Goal: Information Seeking & Learning: Learn about a topic

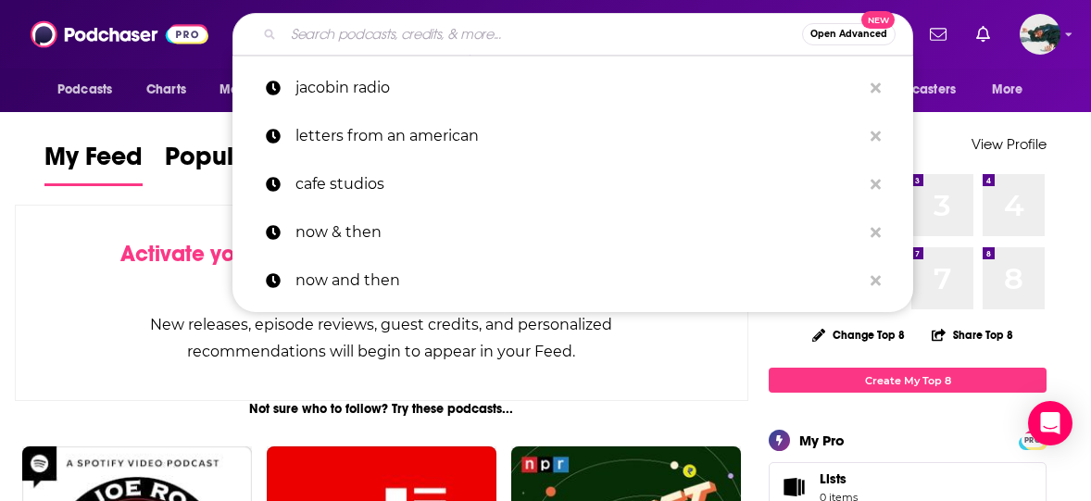
click at [567, 32] on input "Search podcasts, credits, & more..." at bounding box center [542, 34] width 519 height 30
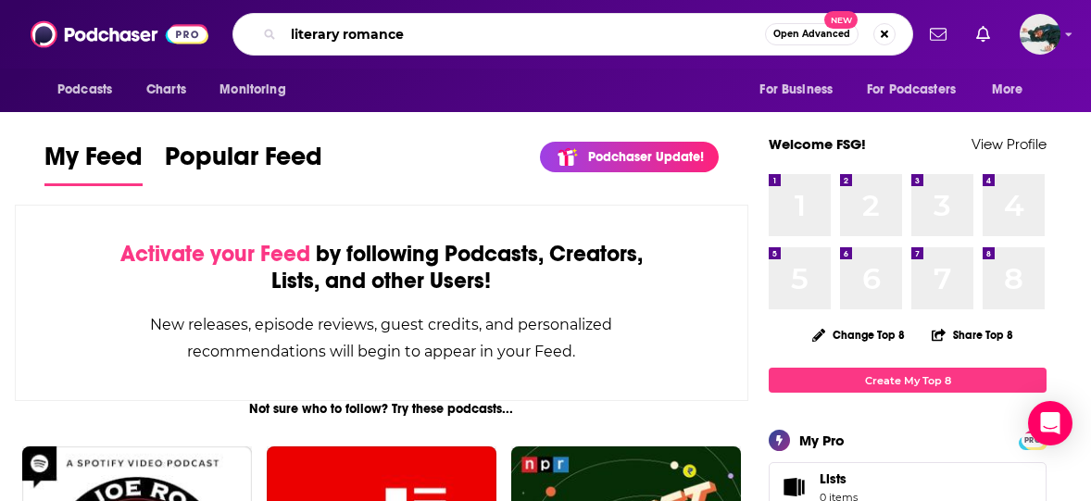
type input "literary romance"
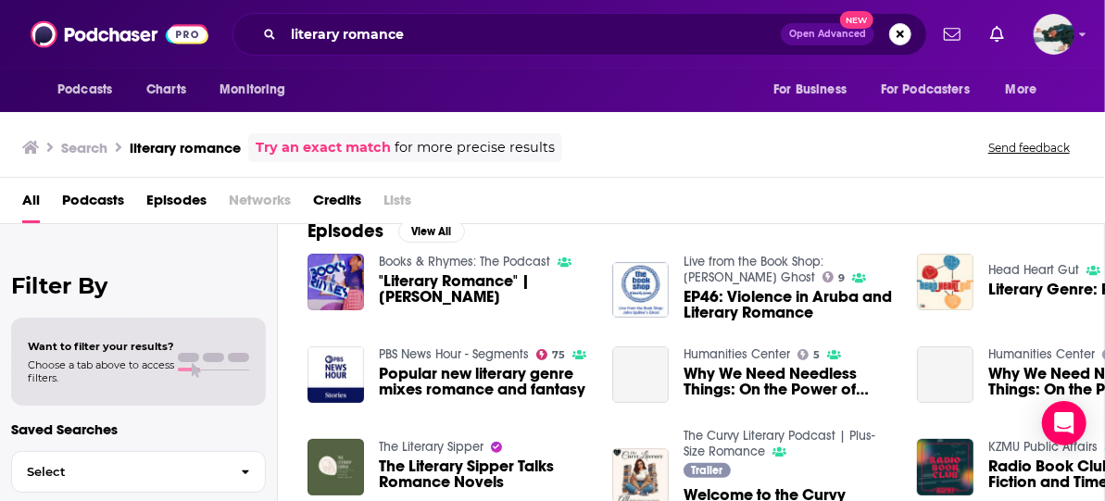
scroll to position [285, 0]
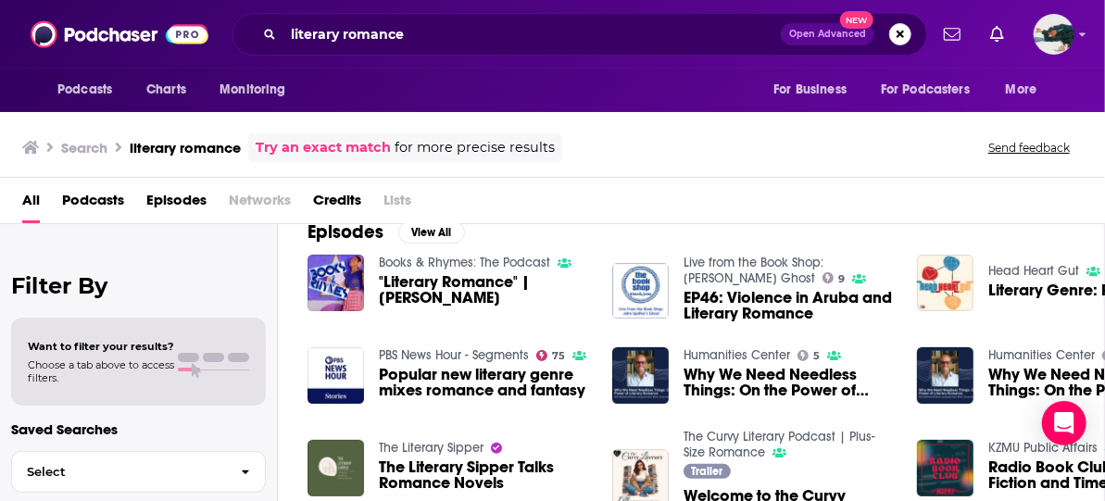
click at [104, 195] on span "Podcasts" at bounding box center [93, 204] width 62 height 38
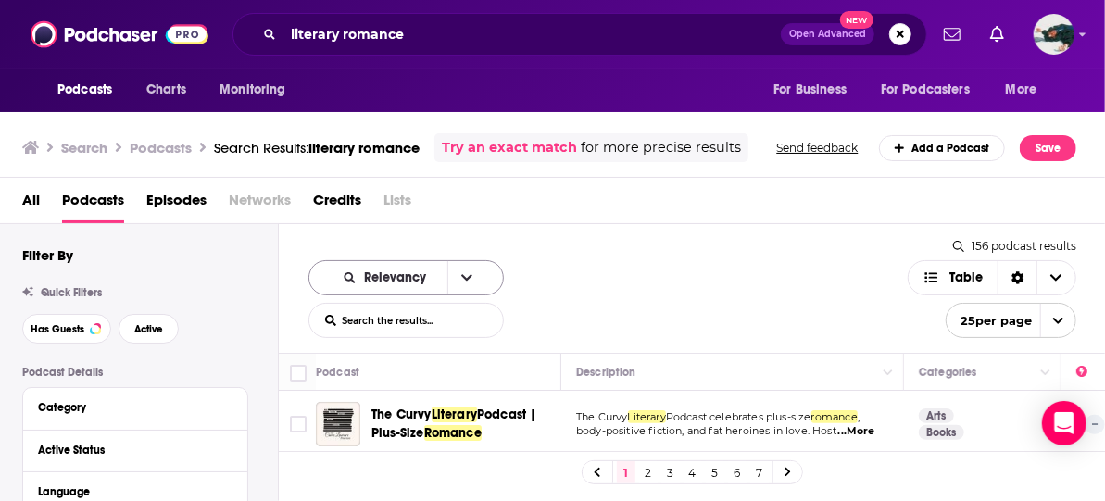
click at [461, 279] on icon "open menu" at bounding box center [466, 277] width 11 height 13
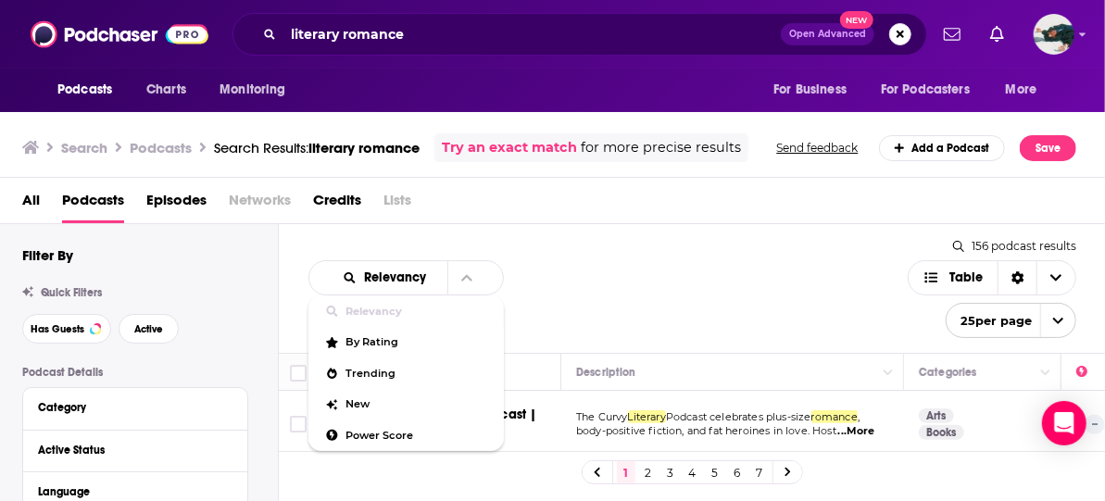
click at [545, 314] on div "Relevancy Relevancy By Rating Trending New Power Score List Search Input Search…" at bounding box center [608, 299] width 599 height 78
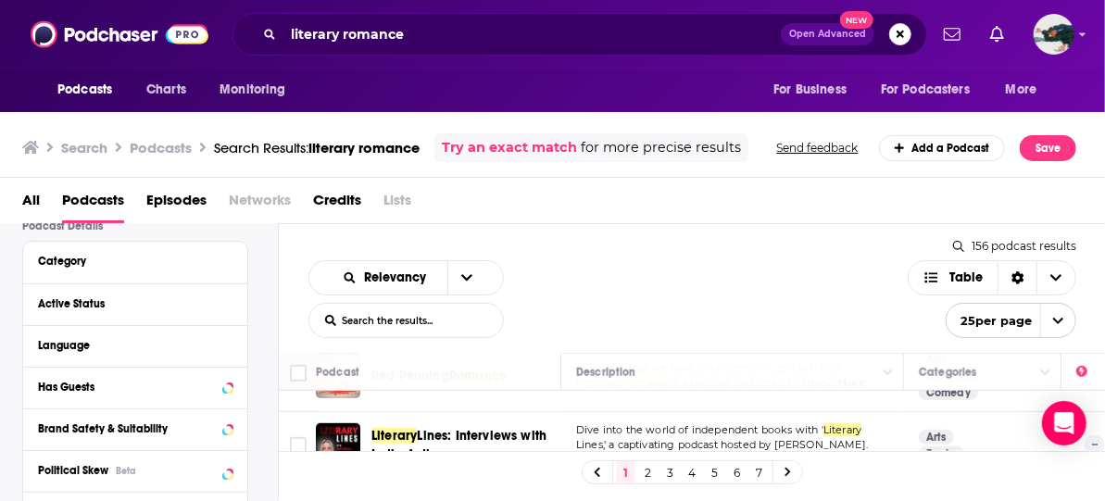
scroll to position [732, 0]
click at [470, 277] on button "open menu" at bounding box center [466, 277] width 39 height 33
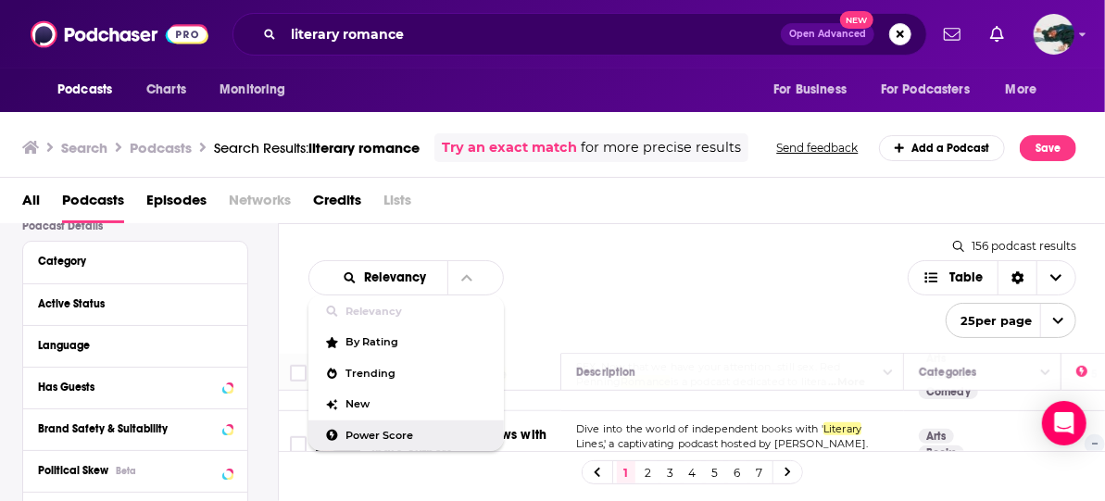
click at [402, 431] on span "Power Score" at bounding box center [417, 436] width 143 height 10
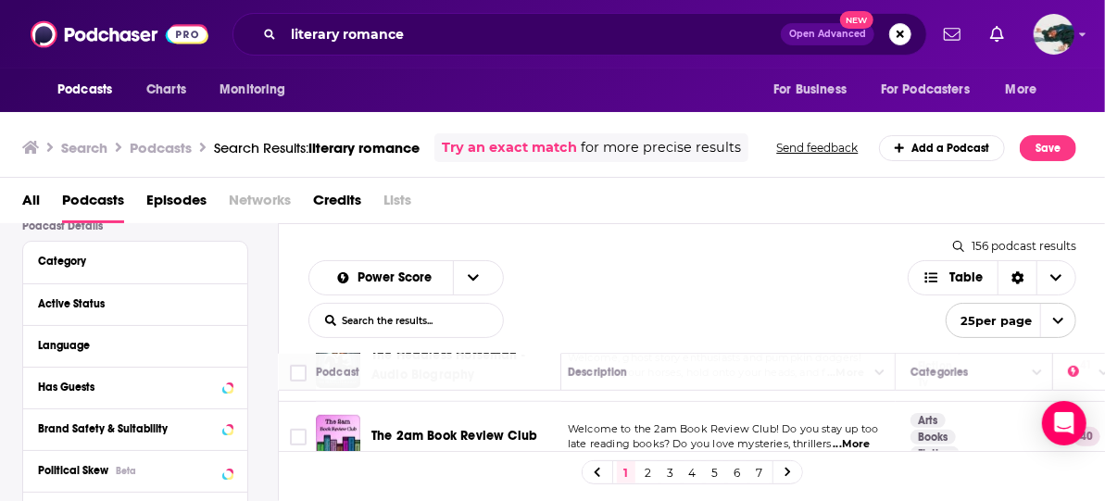
scroll to position [732, 9]
click at [1045, 320] on span "open menu" at bounding box center [1057, 320] width 35 height 33
click at [1003, 406] on button "100 per page" at bounding box center [1011, 414] width 129 height 29
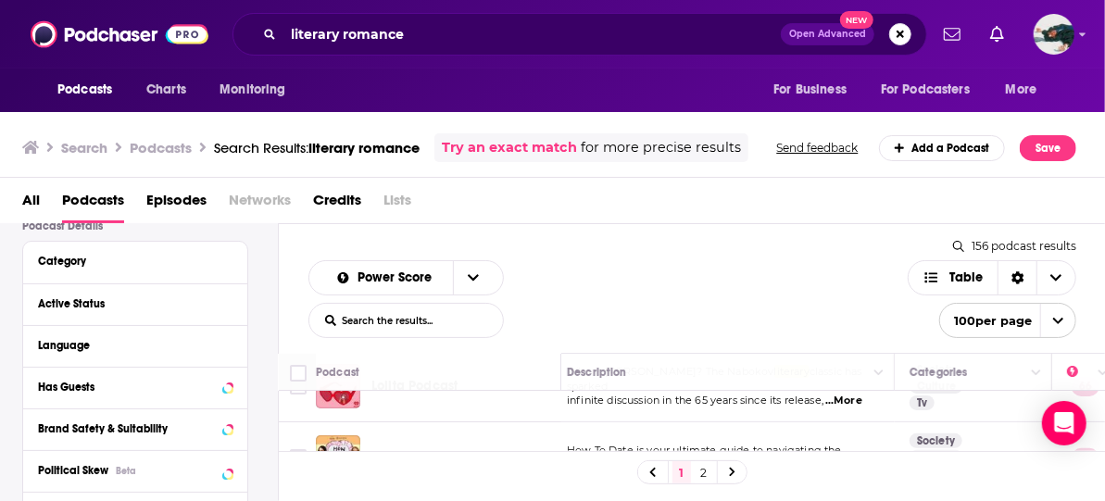
scroll to position [0, 9]
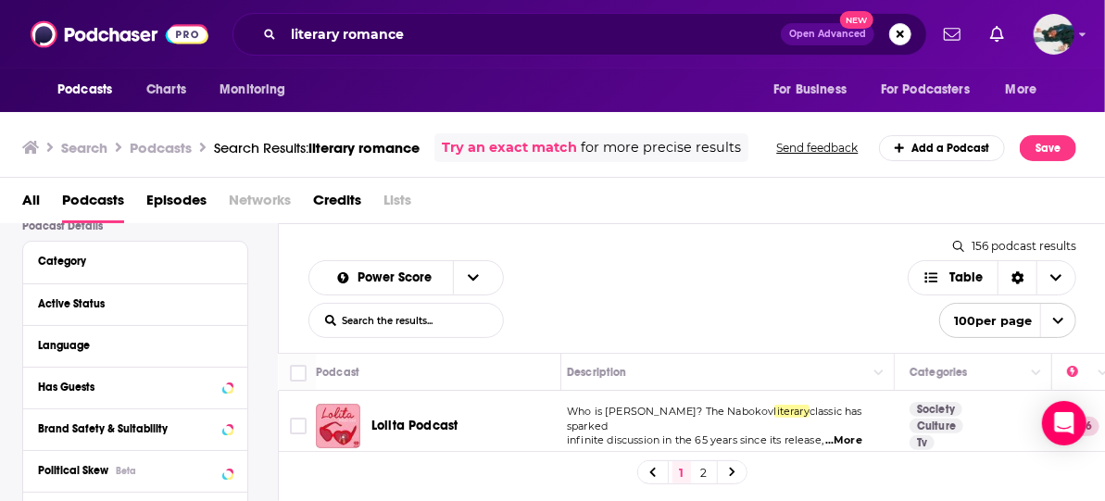
click at [1023, 334] on span "100 per page" at bounding box center [986, 321] width 93 height 29
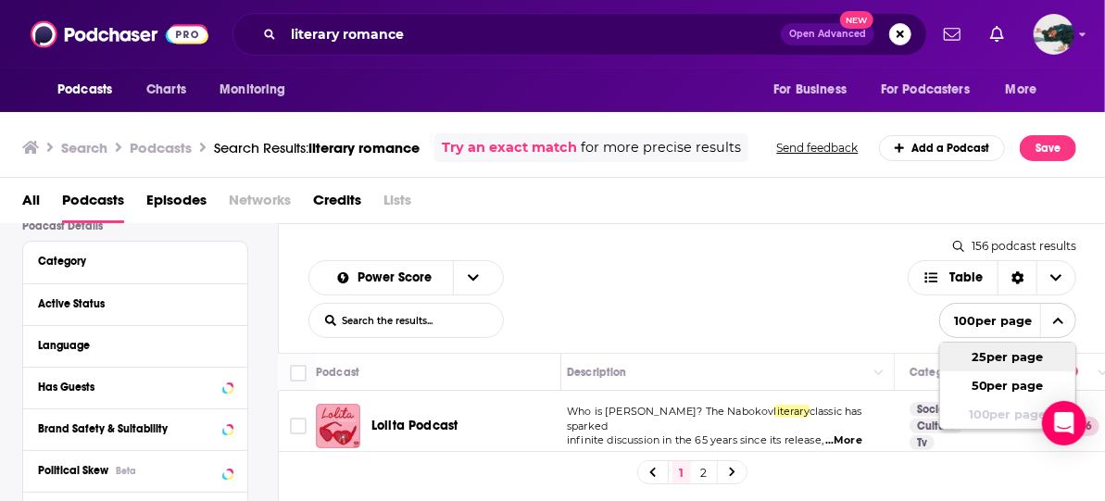
click at [1014, 359] on button "25 per page" at bounding box center [1007, 357] width 135 height 29
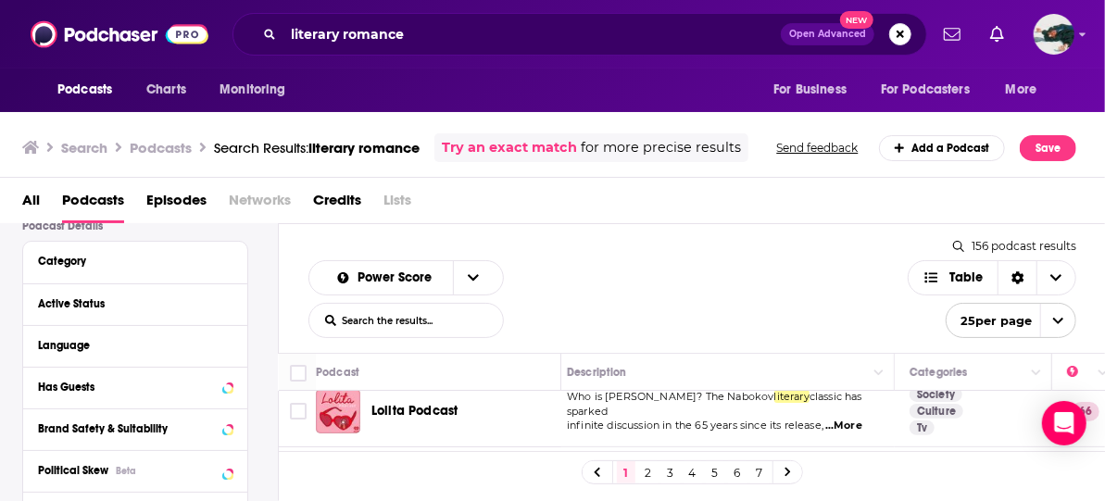
scroll to position [18, 9]
click at [1067, 320] on span "open menu" at bounding box center [1057, 320] width 35 height 33
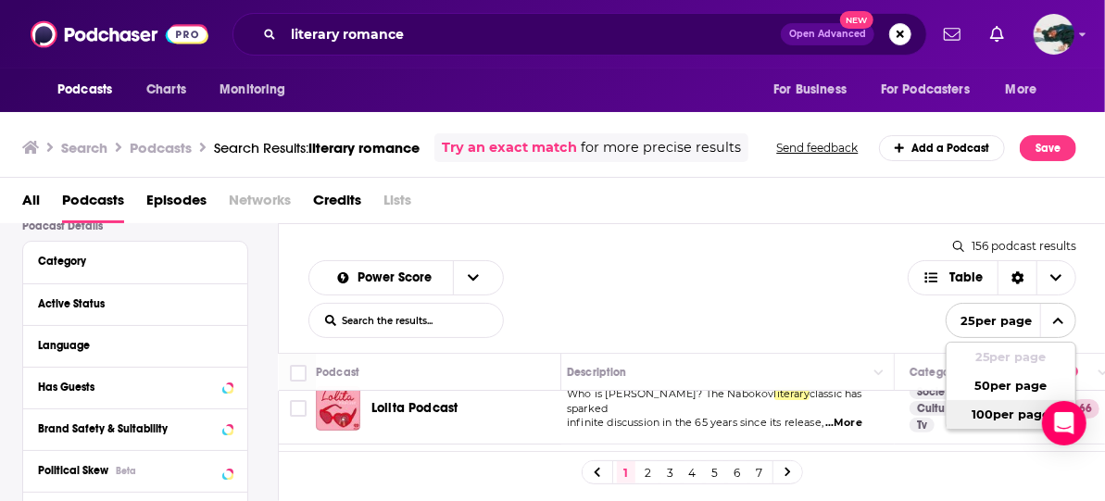
click at [1027, 407] on button "100 per page" at bounding box center [1011, 414] width 129 height 29
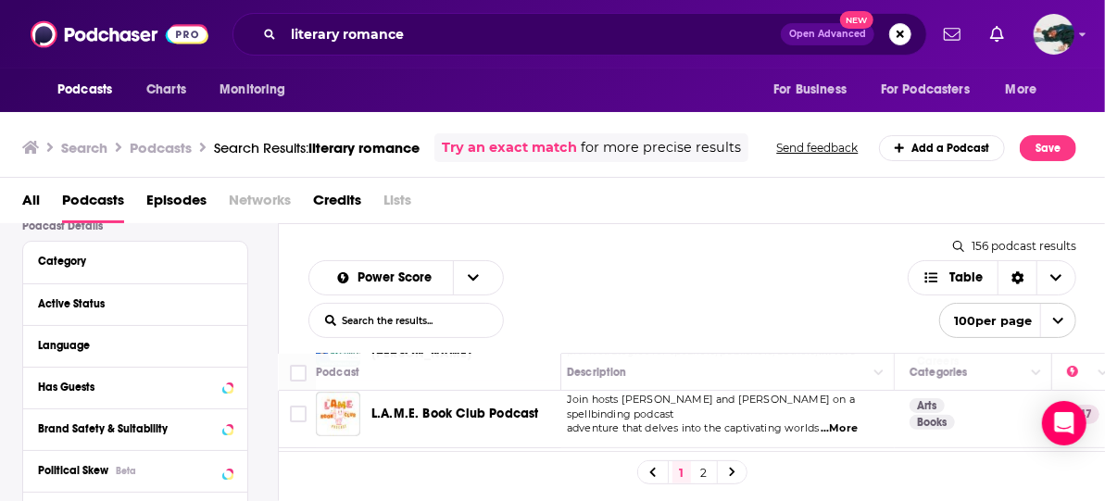
scroll to position [225, 9]
click at [858, 421] on span "...More" at bounding box center [839, 428] width 37 height 15
click at [563, 346] on div "Power Score List Search Input Search the results... Table 156 podcast results L…" at bounding box center [692, 288] width 827 height 129
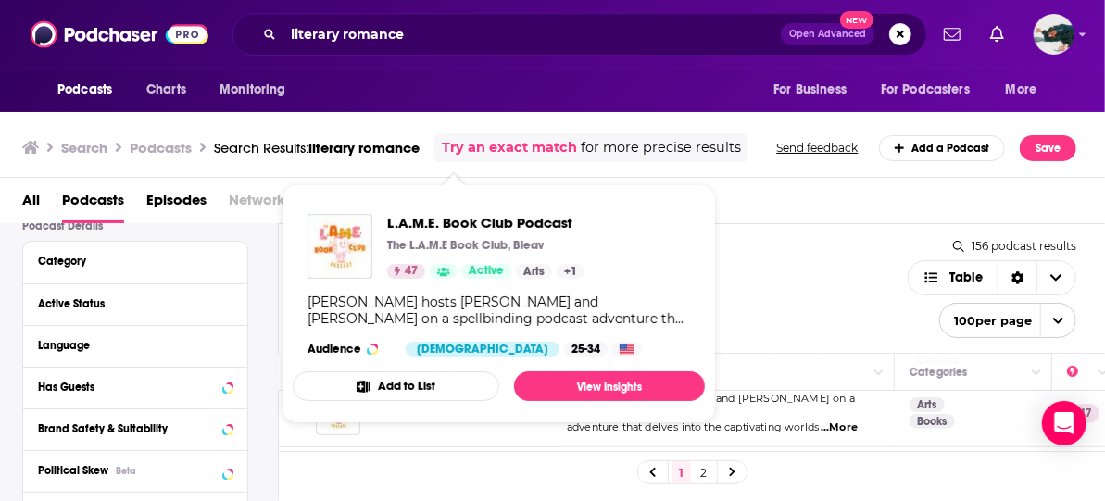
drag, startPoint x: 515, startPoint y: 405, endPoint x: 476, endPoint y: 175, distance: 233.0
click at [476, 175] on span "L.A.M.E. Book Club Podcast The L.A.M.E Book Club, Bleav 47 Active Arts + 1 Join…" at bounding box center [499, 303] width 435 height 261
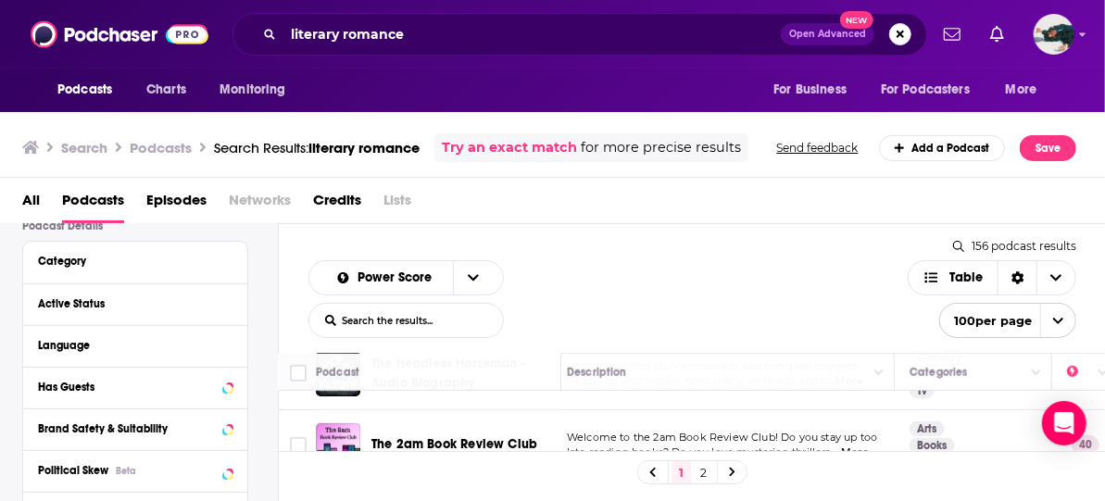
scroll to position [729, 9]
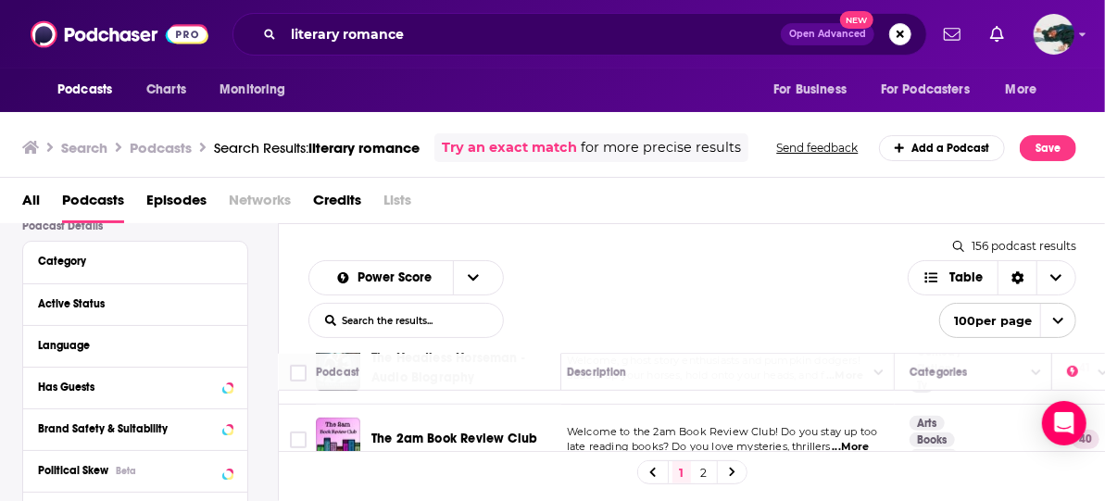
click at [845, 440] on span "...More" at bounding box center [850, 447] width 37 height 15
click at [685, 221] on div "All Podcasts Episodes Networks Credits Lists" at bounding box center [556, 204] width 1069 height 38
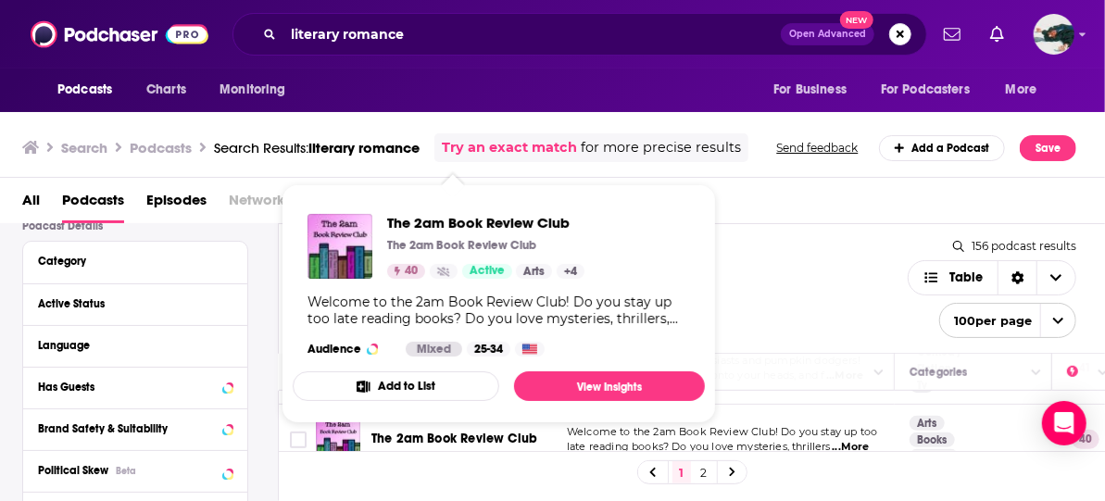
drag, startPoint x: 433, startPoint y: 406, endPoint x: 377, endPoint y: 201, distance: 212.2
click at [377, 201] on div "The 2am Book Review Club The 2am Book Review Club 40 Active Arts + 4 Welcome to…" at bounding box center [499, 285] width 412 height 172
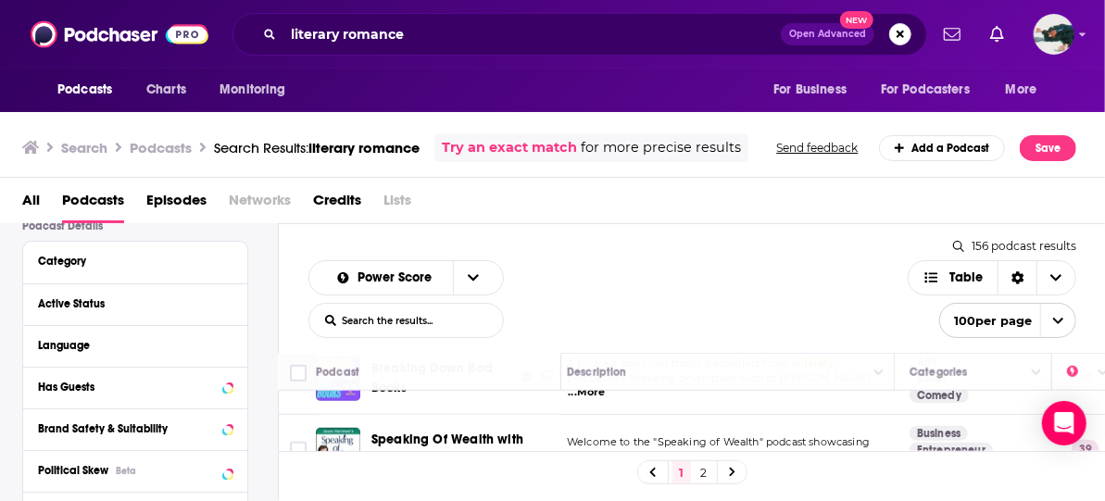
scroll to position [790, 9]
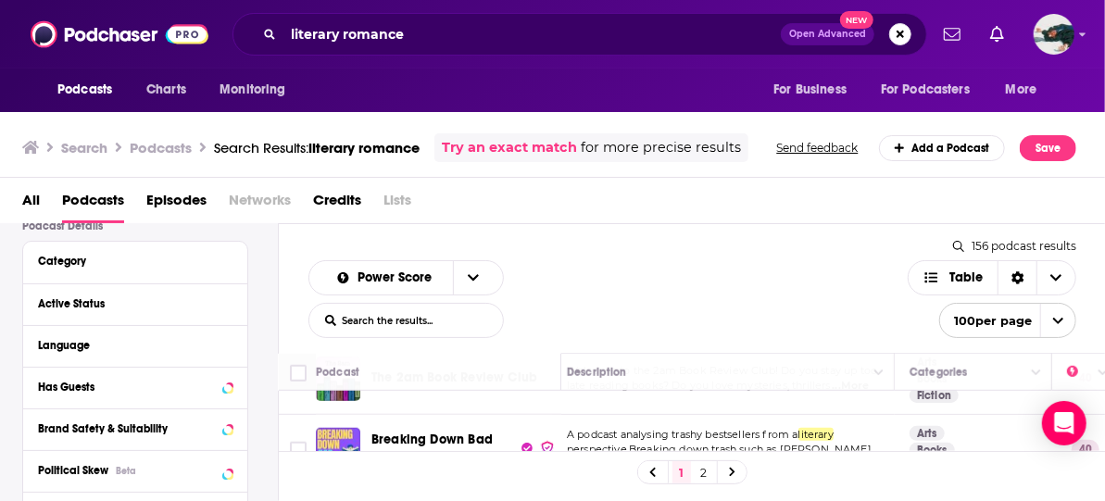
click at [606, 457] on span "...More" at bounding box center [587, 464] width 37 height 15
click at [561, 244] on div "Power Score List Search Input Search the results... Table 156 podcast results L…" at bounding box center [692, 288] width 827 height 129
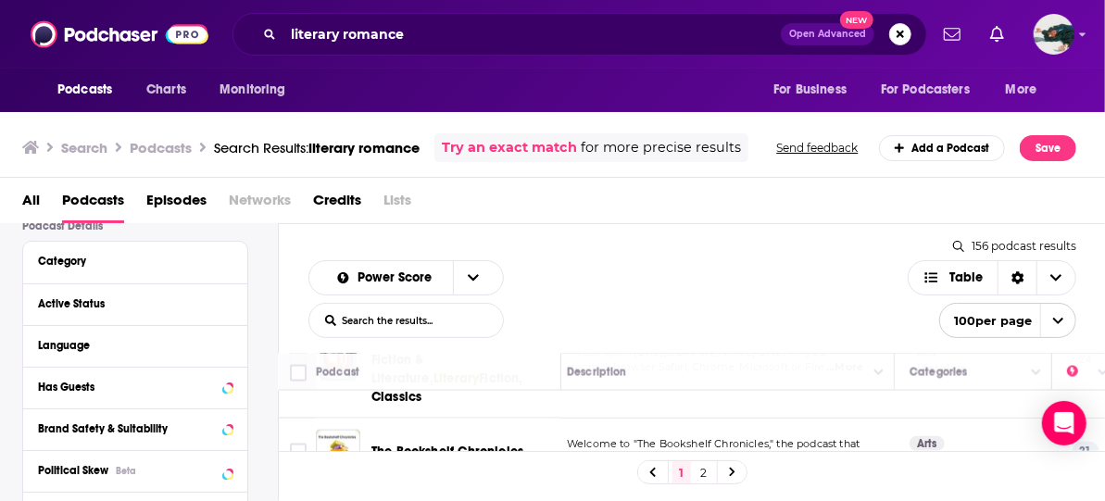
scroll to position [1538, 9]
click at [838, 451] on span "...More" at bounding box center [839, 458] width 37 height 15
click at [838, 457] on div "1 2" at bounding box center [692, 472] width 827 height 42
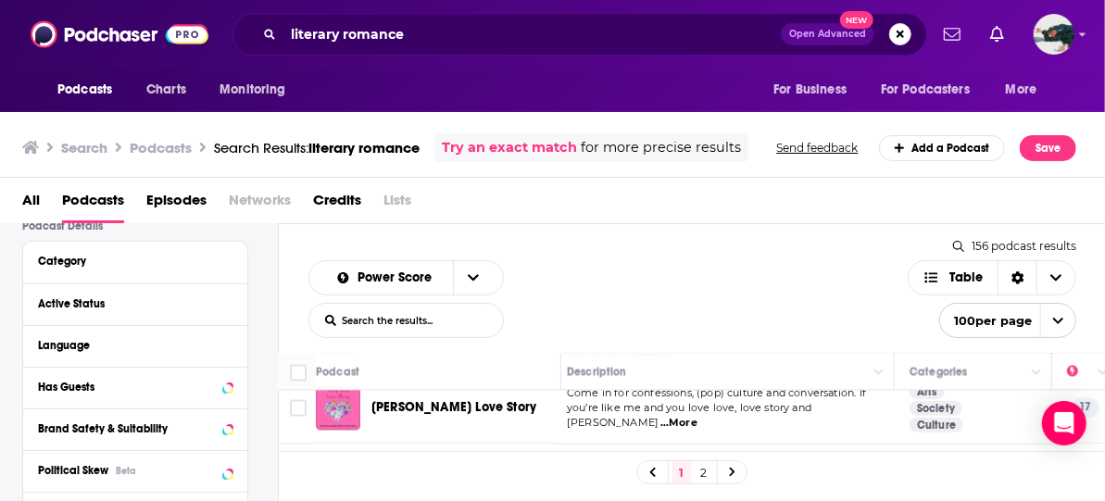
scroll to position [1731, 9]
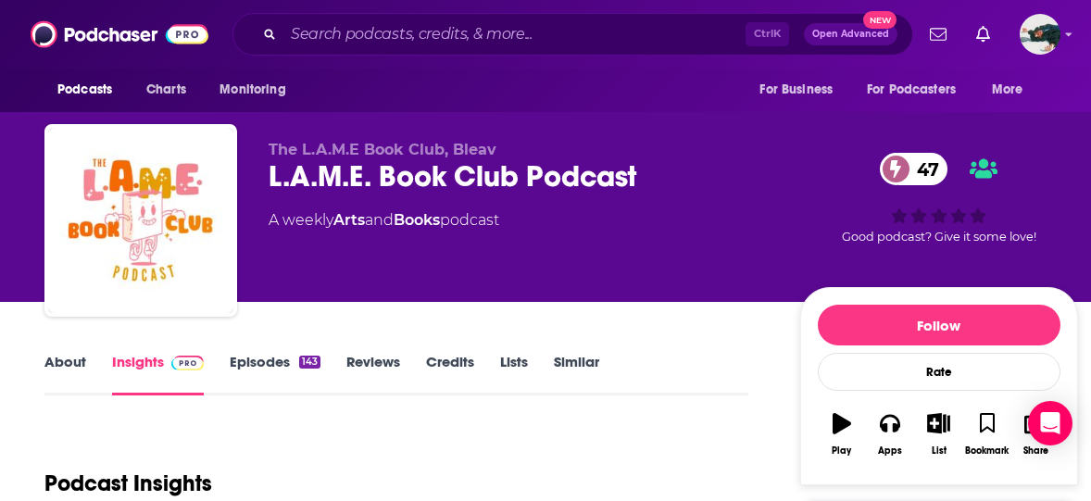
click at [292, 366] on link "Episodes 143" at bounding box center [275, 374] width 91 height 43
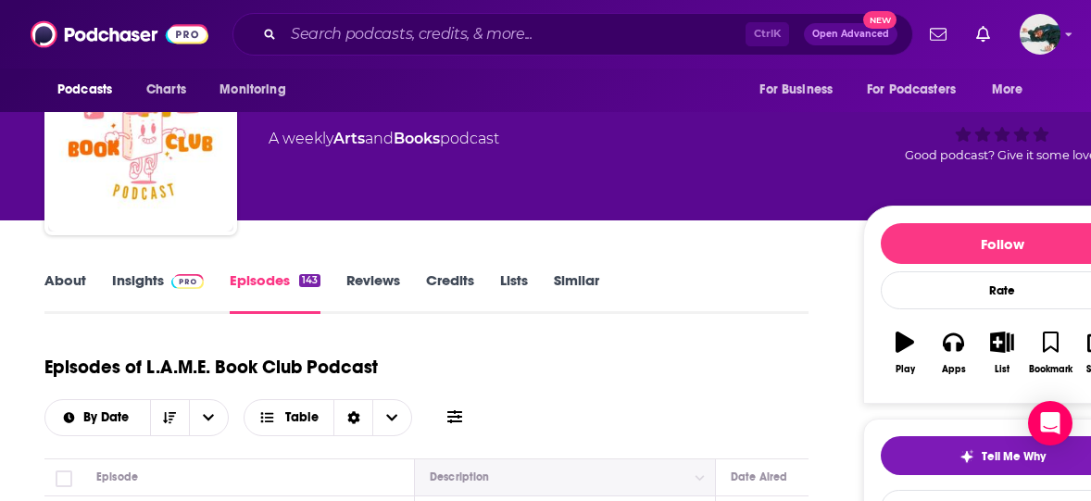
scroll to position [265, 0]
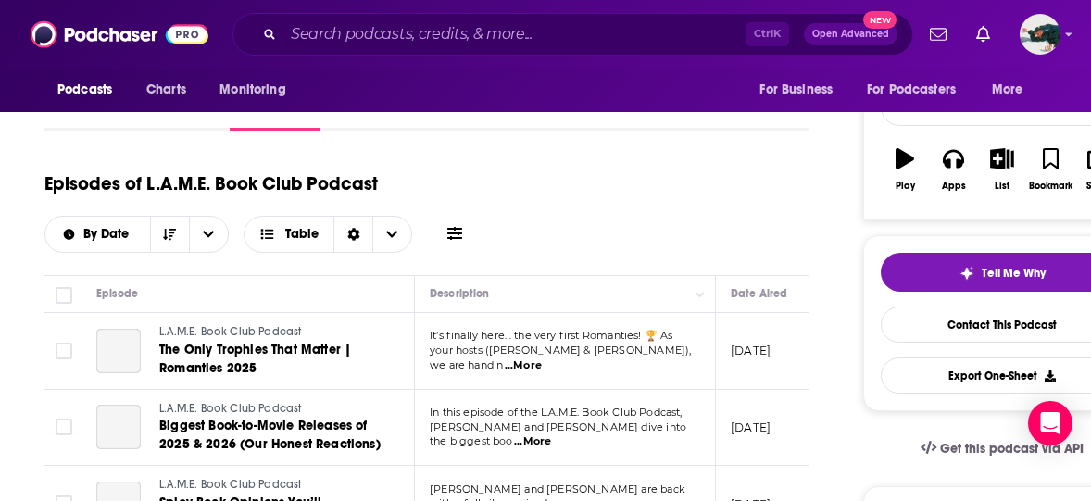
click at [542, 359] on span "...More" at bounding box center [523, 366] width 37 height 15
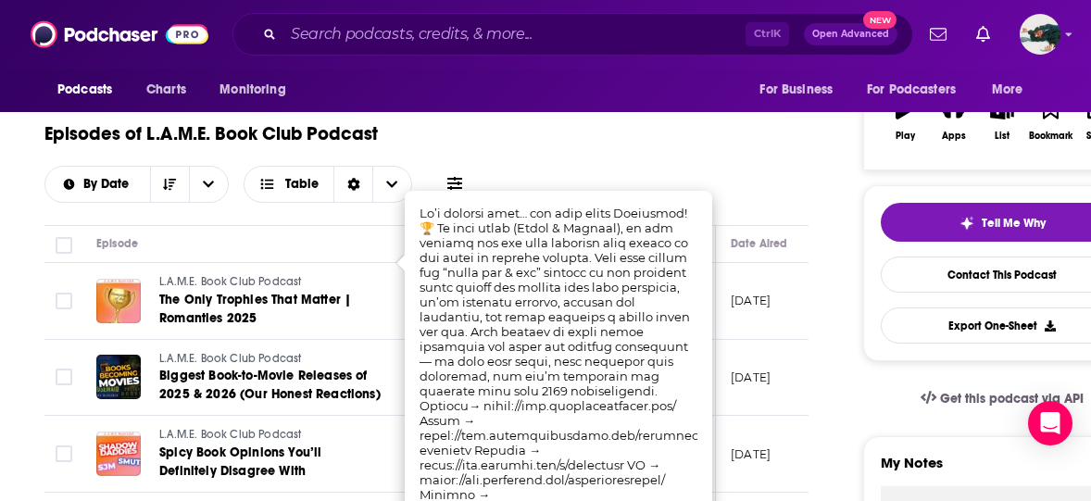
scroll to position [326, 0]
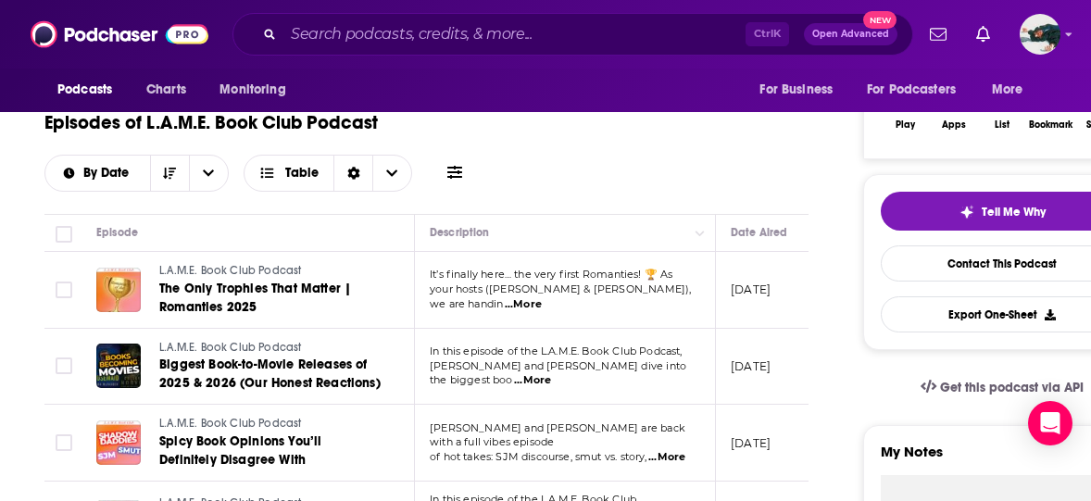
click at [706, 99] on div "Podcasts Charts Monitoring For Business For Podcasters More" at bounding box center [545, 91] width 1091 height 44
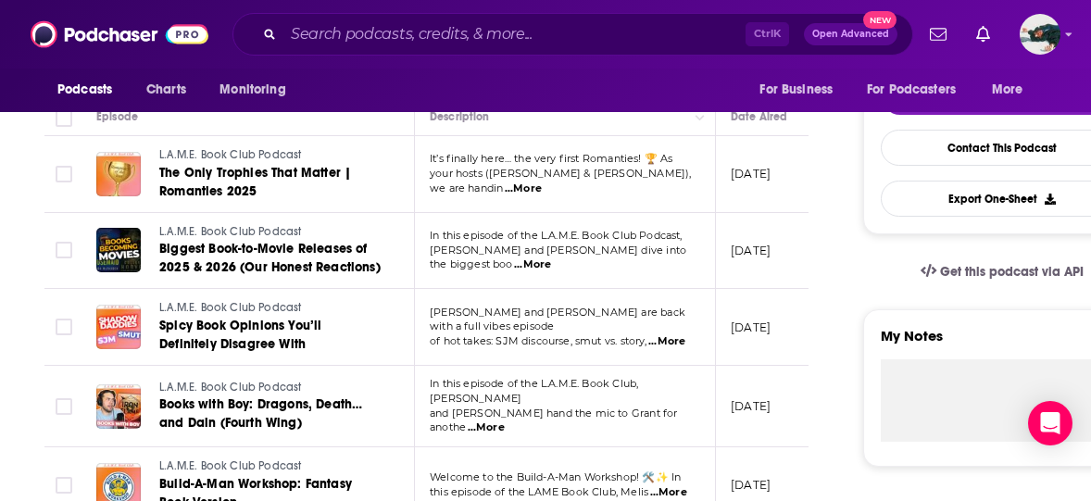
scroll to position [451, 0]
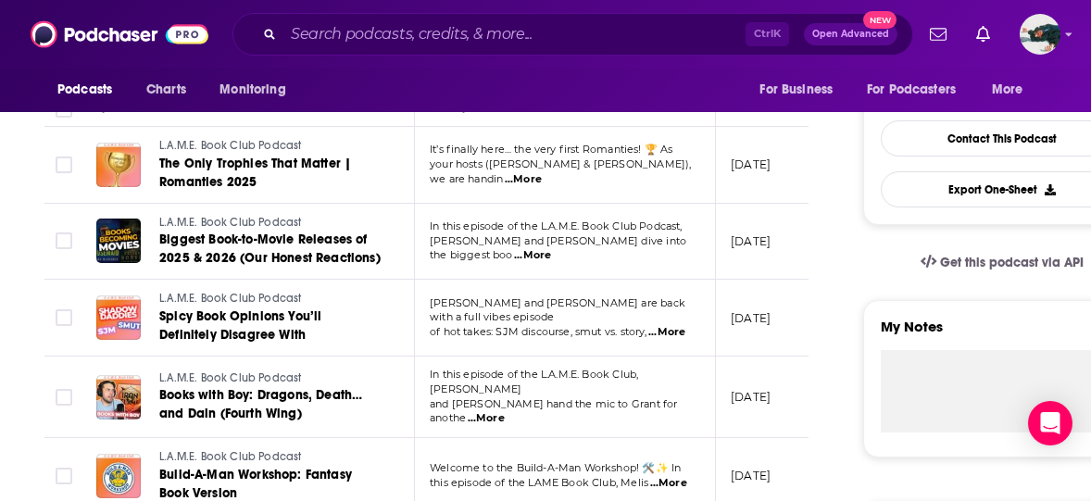
click at [679, 325] on span "...More" at bounding box center [667, 332] width 37 height 15
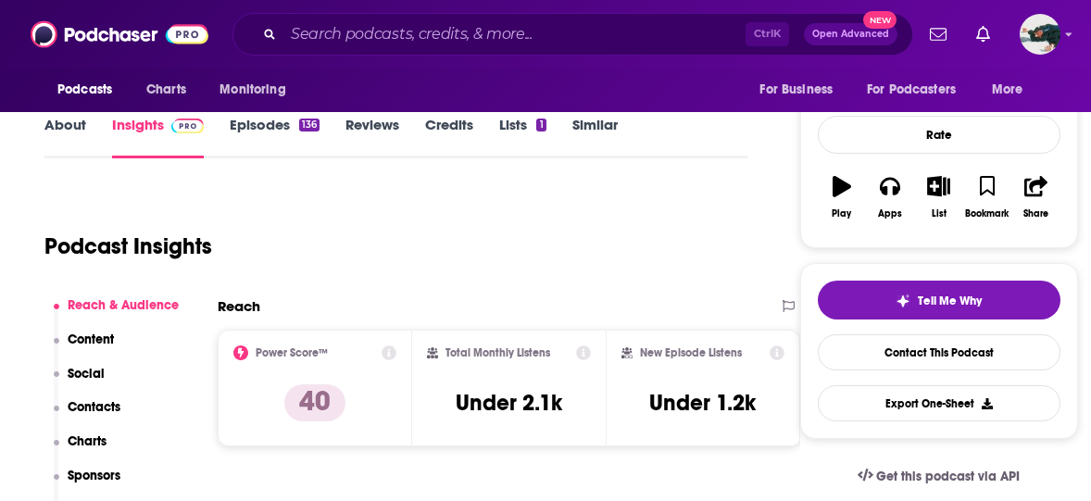
scroll to position [98, 0]
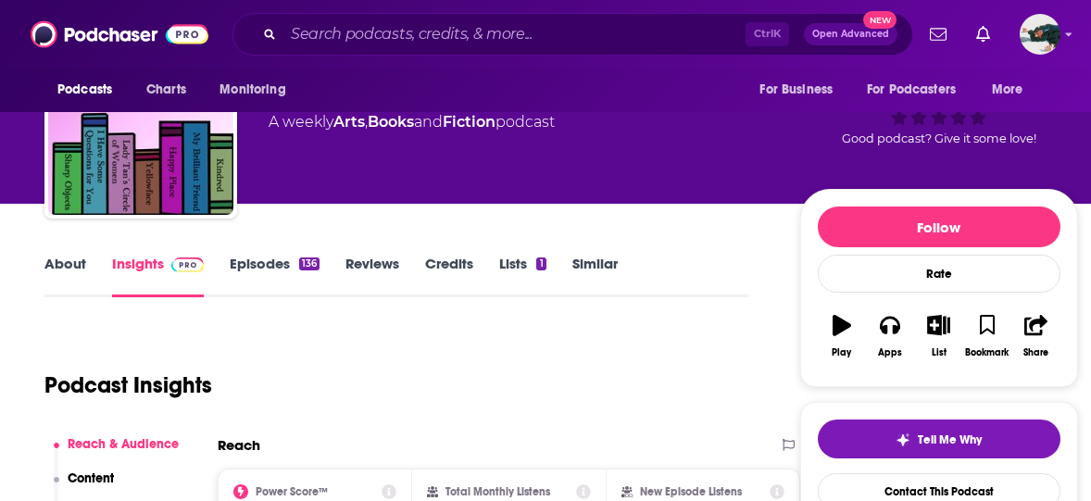
click at [303, 266] on div "136" at bounding box center [309, 264] width 20 height 13
